Goal: Check status: Check status

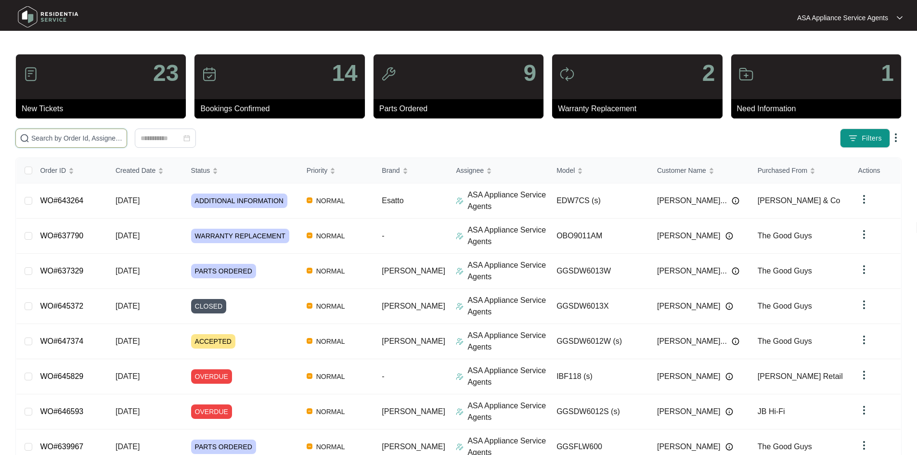
click at [123, 138] on input "text" at bounding box center [76, 138] width 91 height 11
paste input "647374"
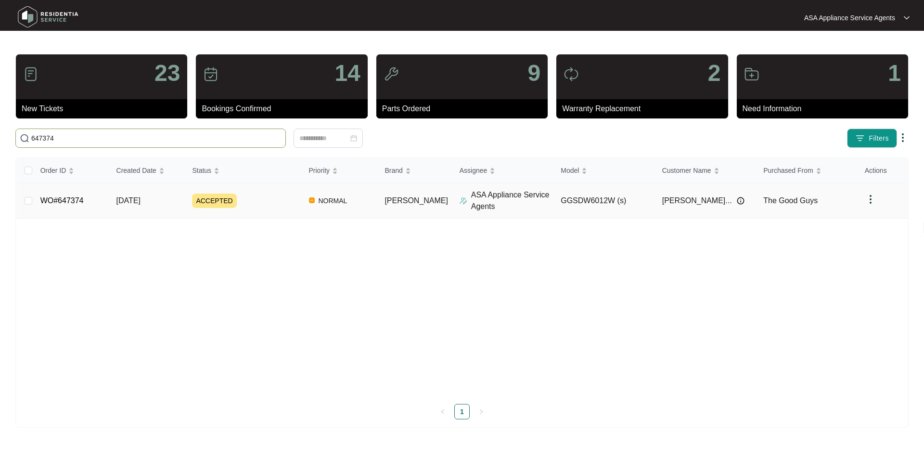
type input "647374"
click at [185, 195] on td "[DATE]" at bounding box center [147, 200] width 76 height 35
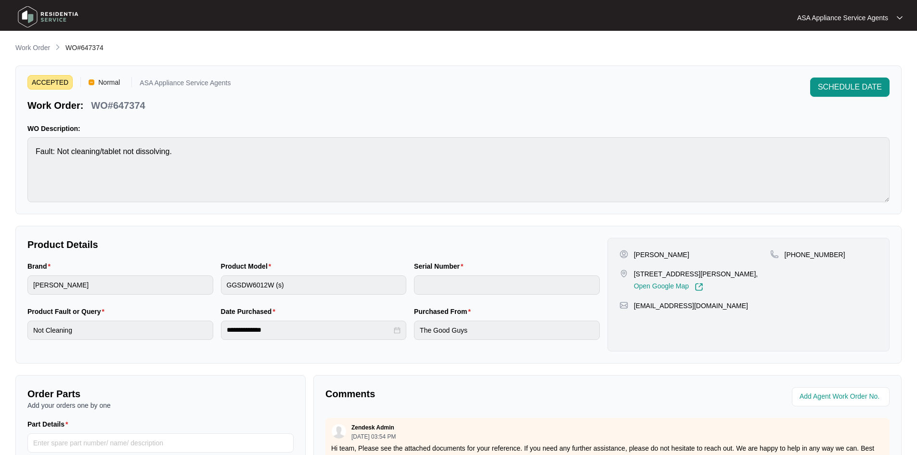
click at [130, 105] on p "WO#647374" at bounding box center [118, 105] width 54 height 13
copy p "647374"
click at [45, 47] on p "Work Order" at bounding box center [32, 48] width 35 height 10
